Goal: Navigation & Orientation: Find specific page/section

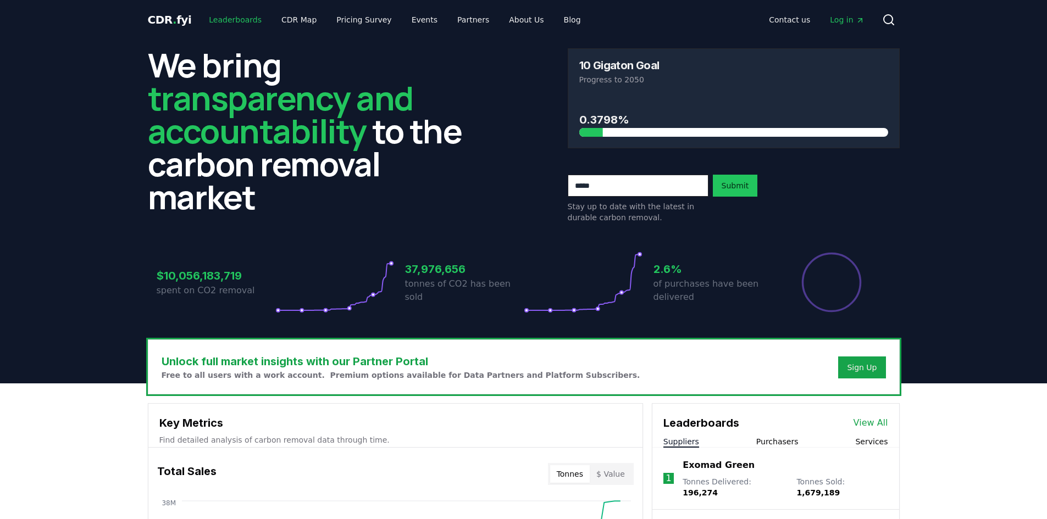
click at [245, 19] on link "Leaderboards" at bounding box center [235, 20] width 70 height 20
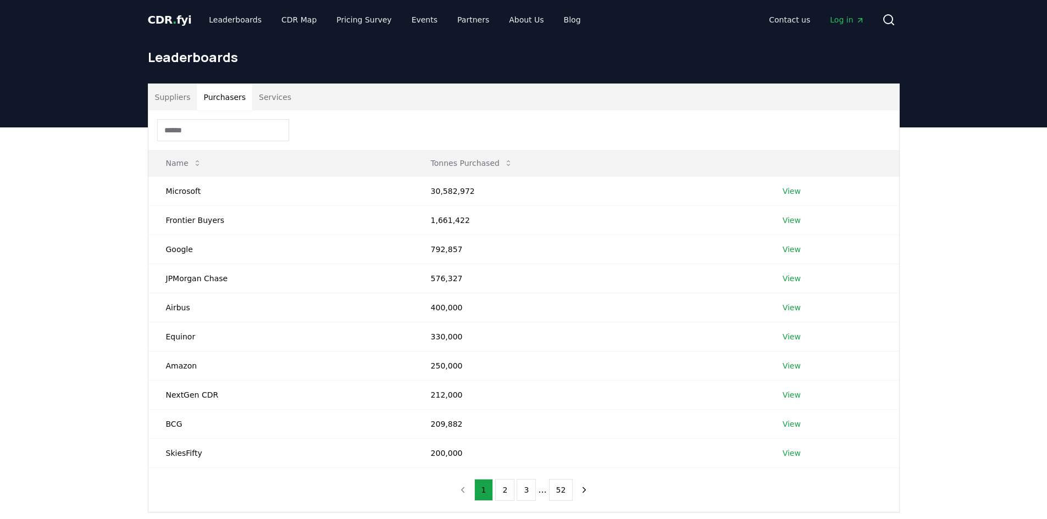
click at [228, 99] on button "Purchasers" at bounding box center [224, 97] width 55 height 26
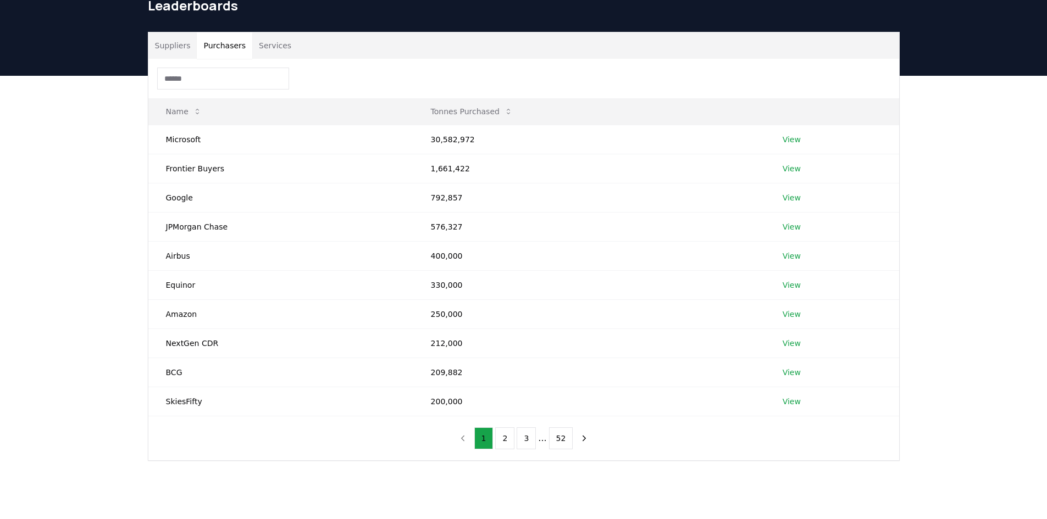
scroll to position [52, 0]
click at [503, 438] on button "2" at bounding box center [504, 438] width 19 height 22
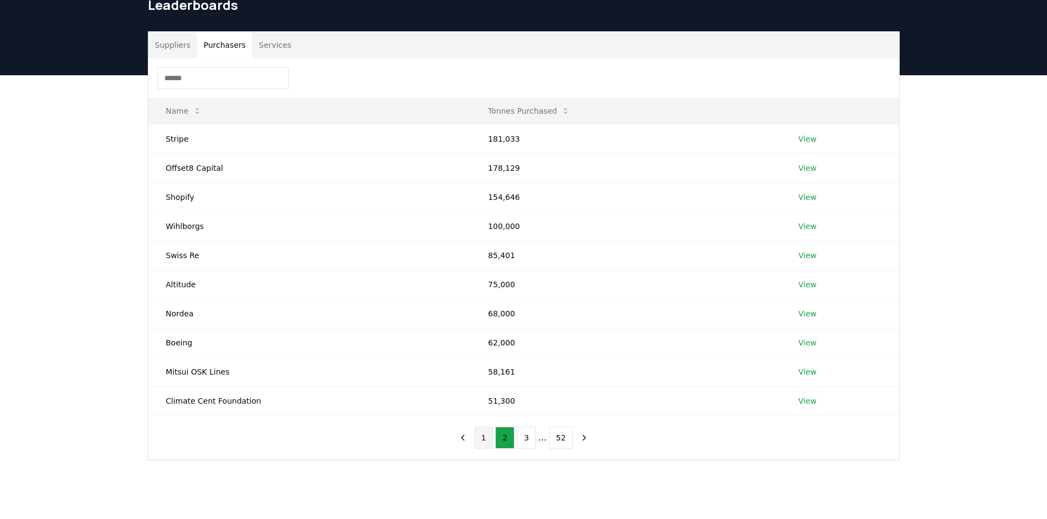
click at [487, 437] on button "1" at bounding box center [483, 438] width 19 height 22
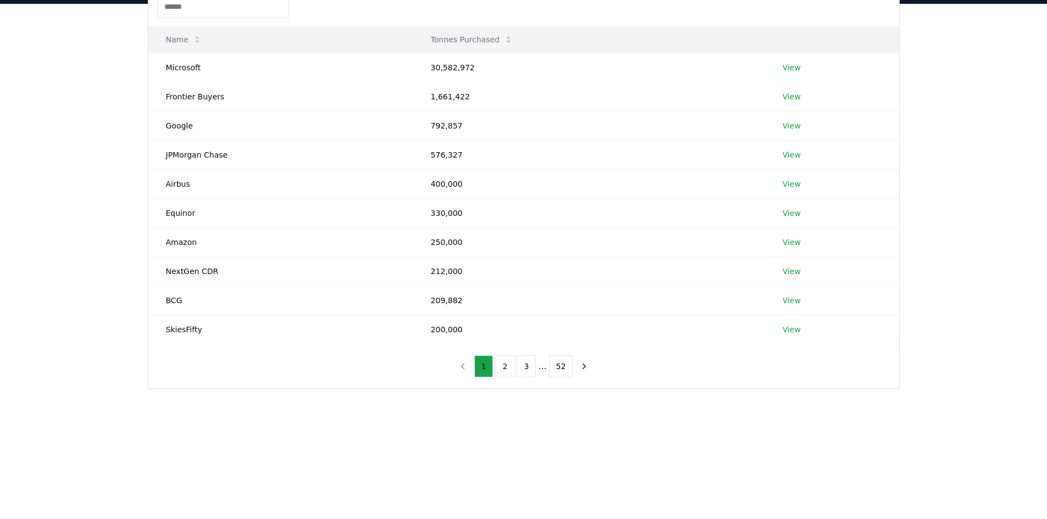
scroll to position [124, 0]
click at [502, 367] on button "2" at bounding box center [504, 366] width 19 height 22
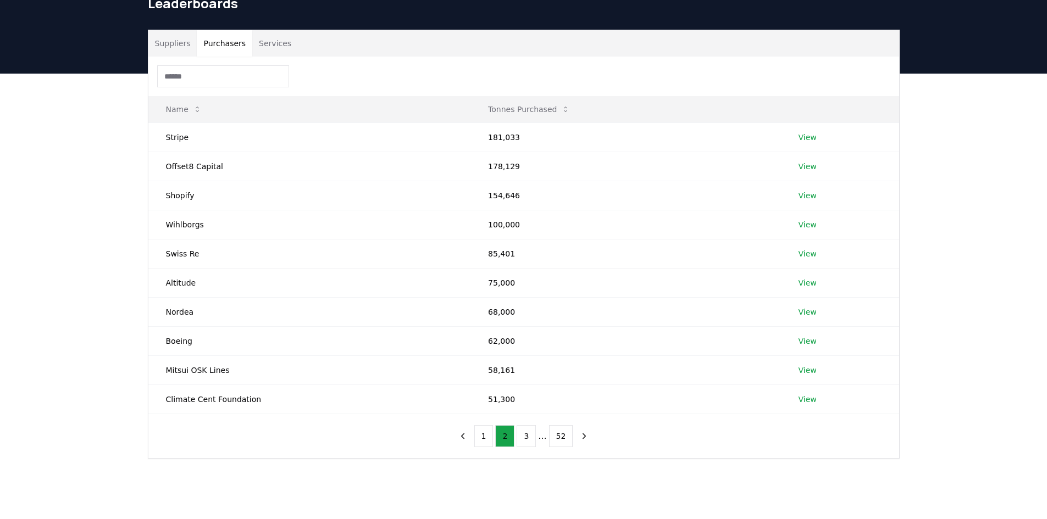
scroll to position [54, 0]
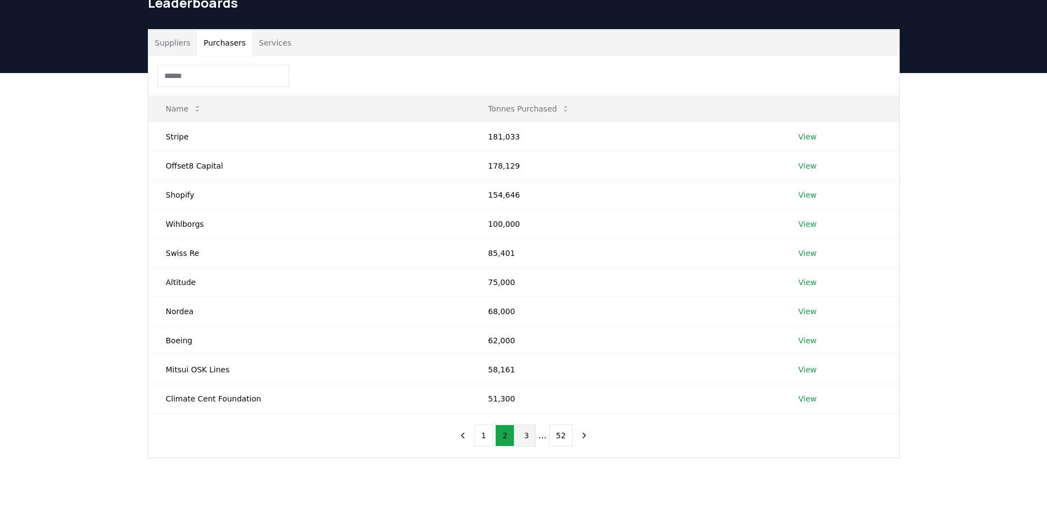
click at [528, 434] on button "3" at bounding box center [525, 436] width 19 height 22
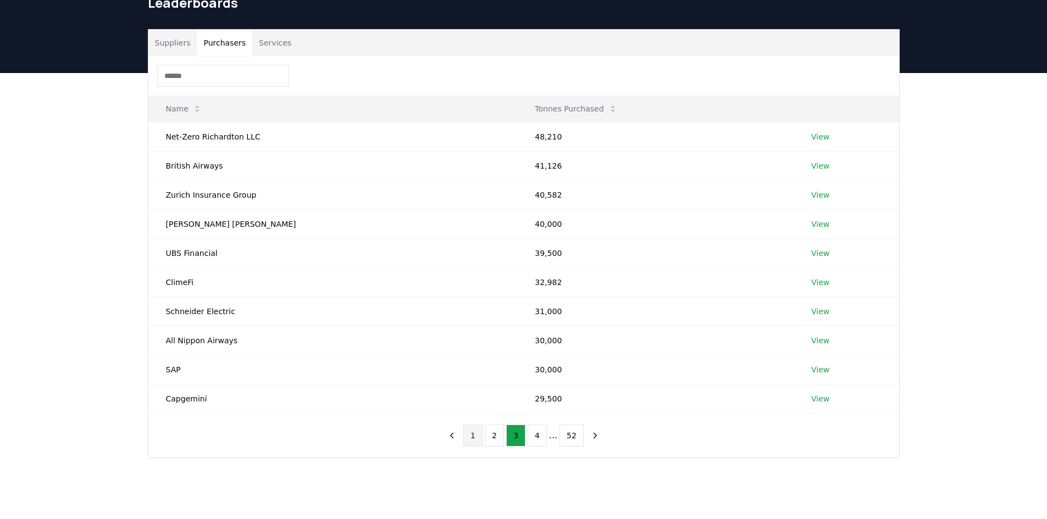
click at [480, 436] on button "1" at bounding box center [472, 436] width 19 height 22
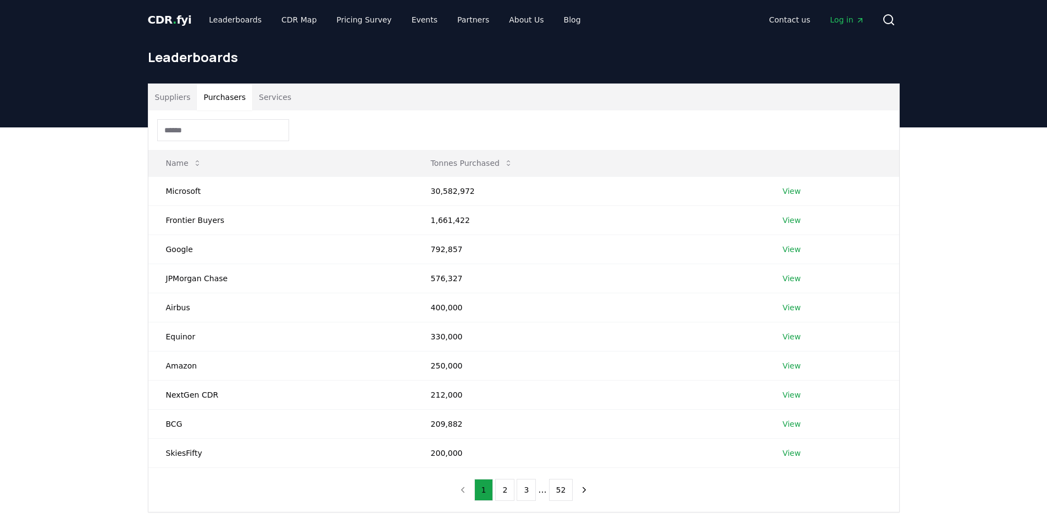
scroll to position [65, 0]
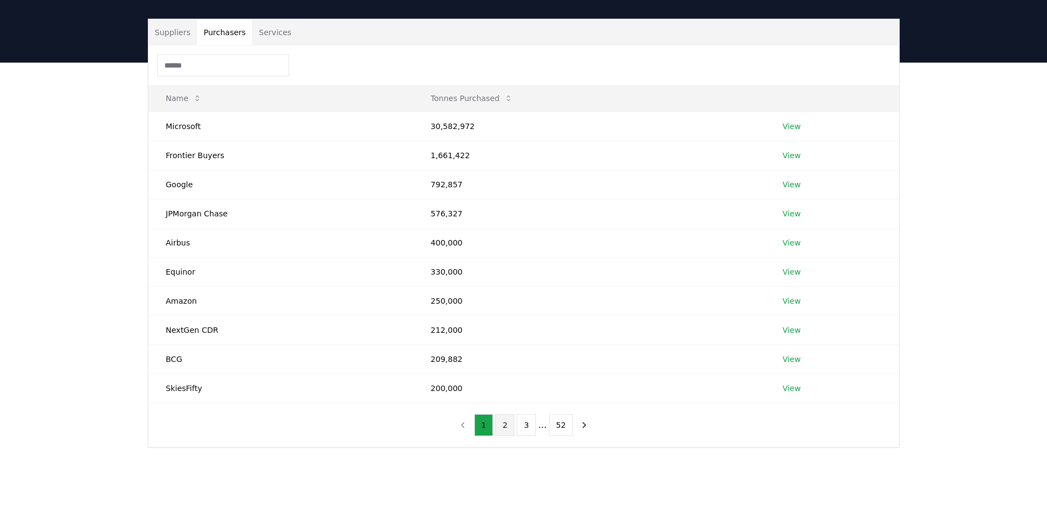
click at [505, 432] on button "2" at bounding box center [504, 425] width 19 height 22
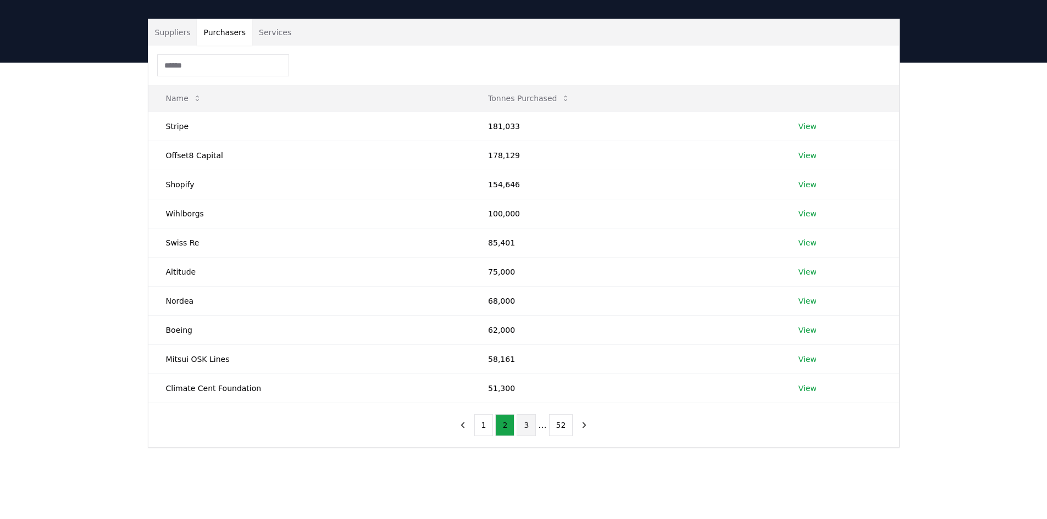
click at [524, 434] on button "3" at bounding box center [525, 425] width 19 height 22
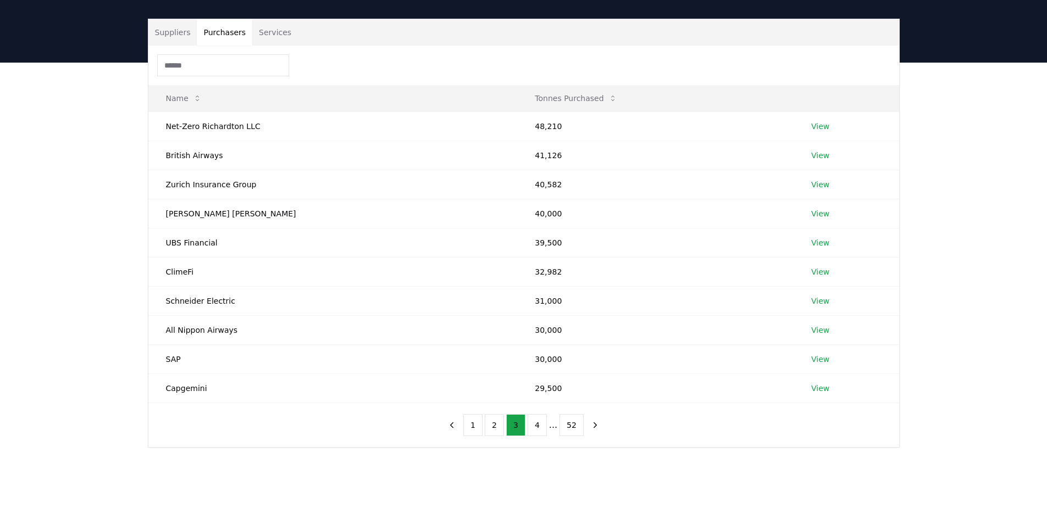
scroll to position [0, 0]
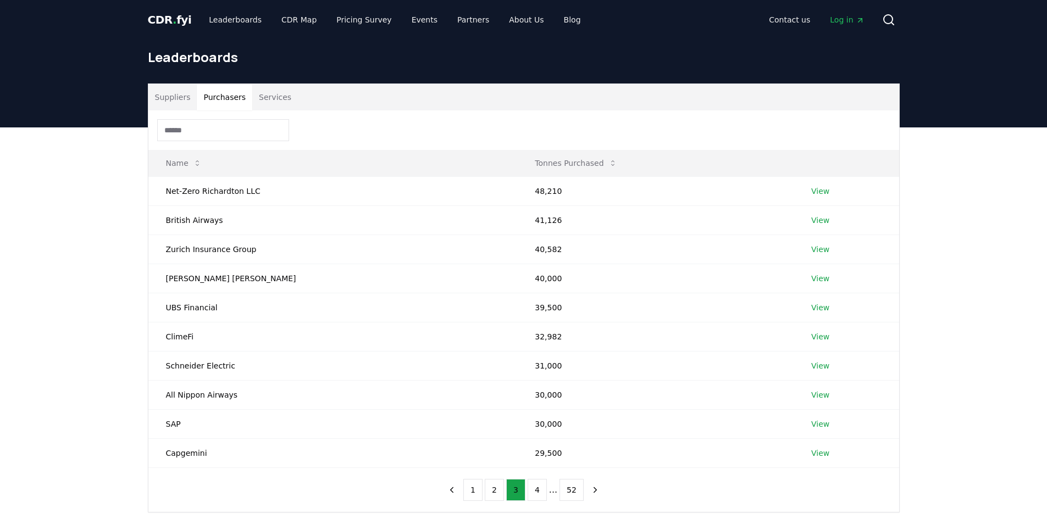
click at [257, 102] on button "Services" at bounding box center [275, 97] width 46 height 26
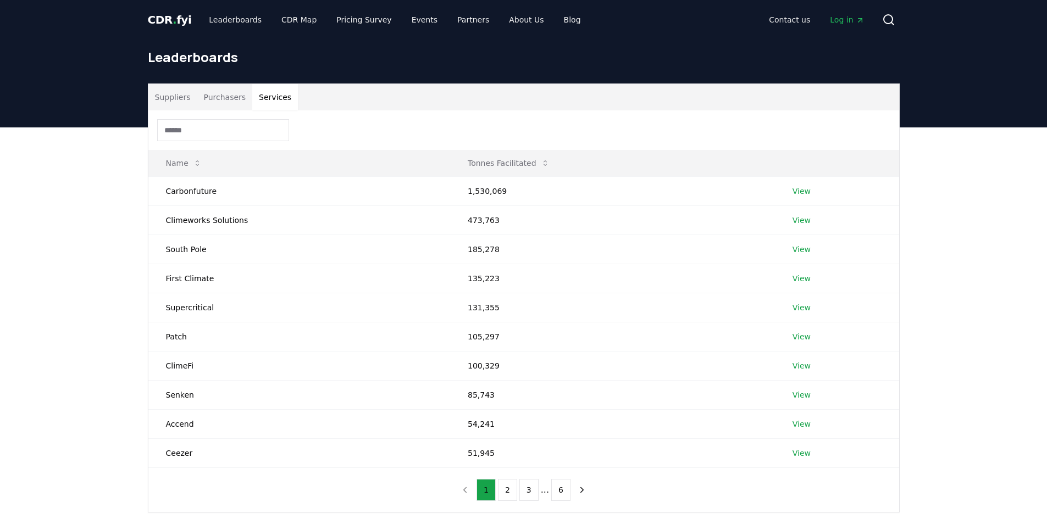
click at [225, 95] on button "Purchasers" at bounding box center [224, 97] width 55 height 26
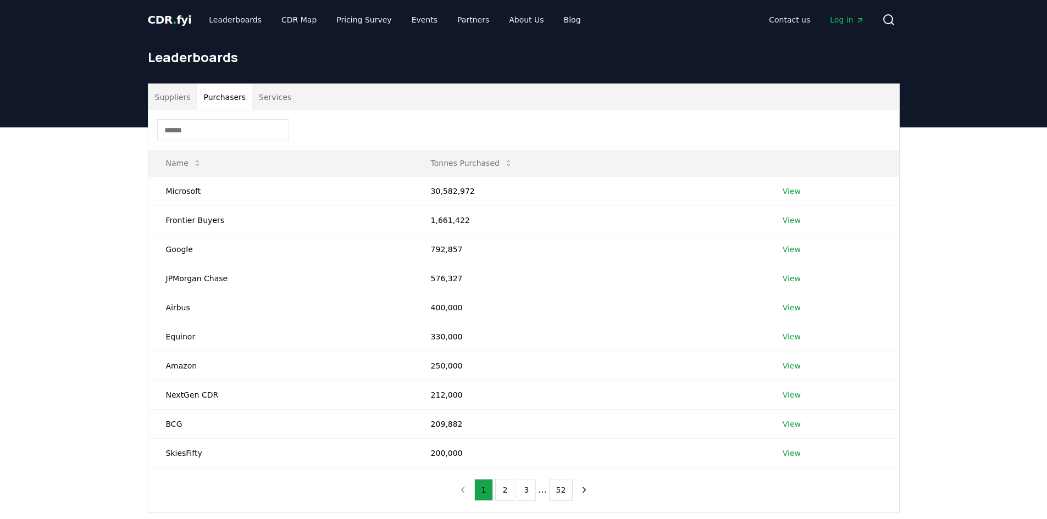
click at [184, 95] on button "Suppliers" at bounding box center [172, 97] width 49 height 26
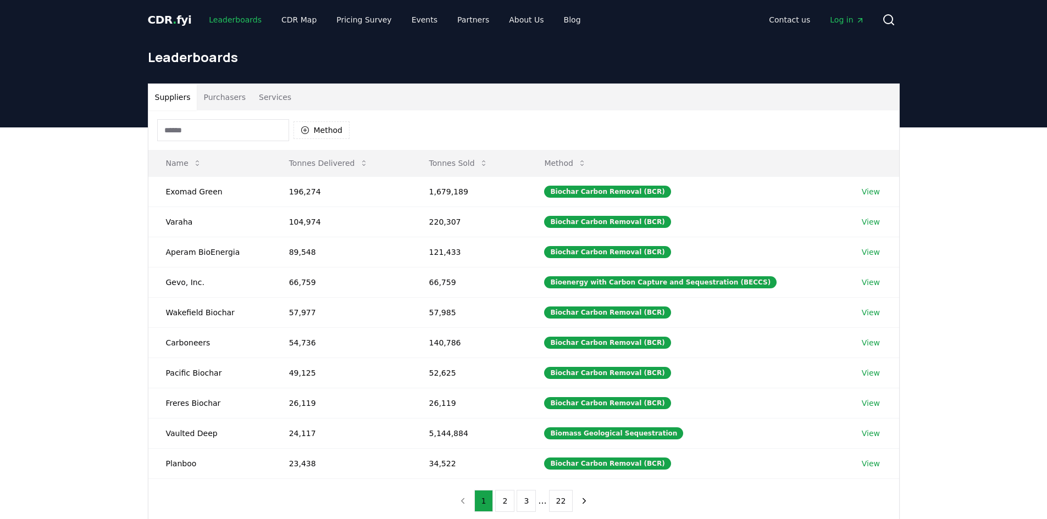
click at [234, 21] on link "Leaderboards" at bounding box center [235, 20] width 70 height 20
click at [287, 18] on link "CDR Map" at bounding box center [299, 20] width 53 height 20
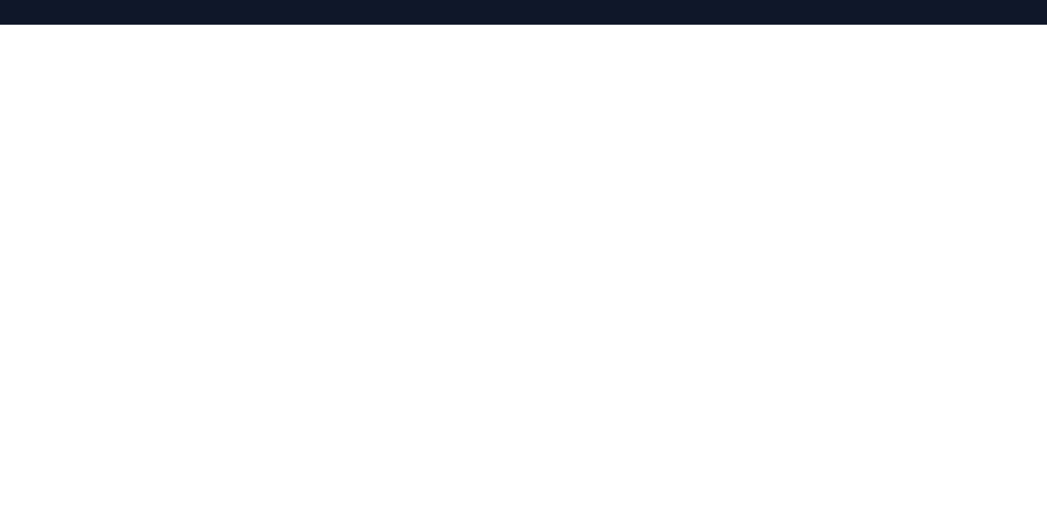
scroll to position [152, 0]
